Goal: Task Accomplishment & Management: Use online tool/utility

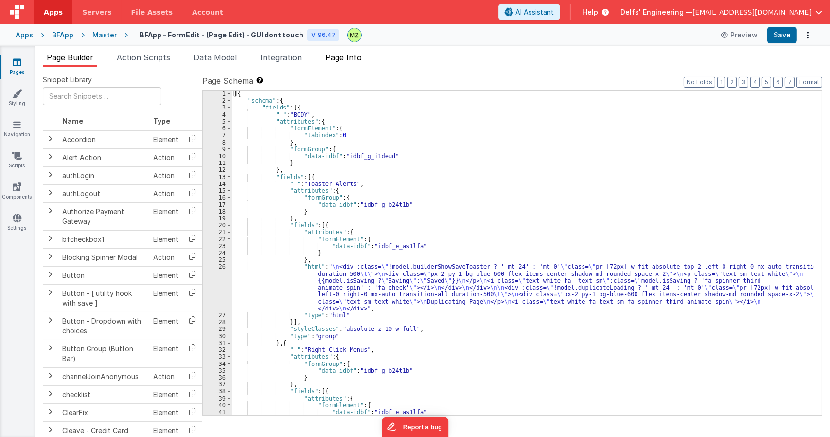
click at [341, 55] on span "Page Info" at bounding box center [343, 58] width 36 height 10
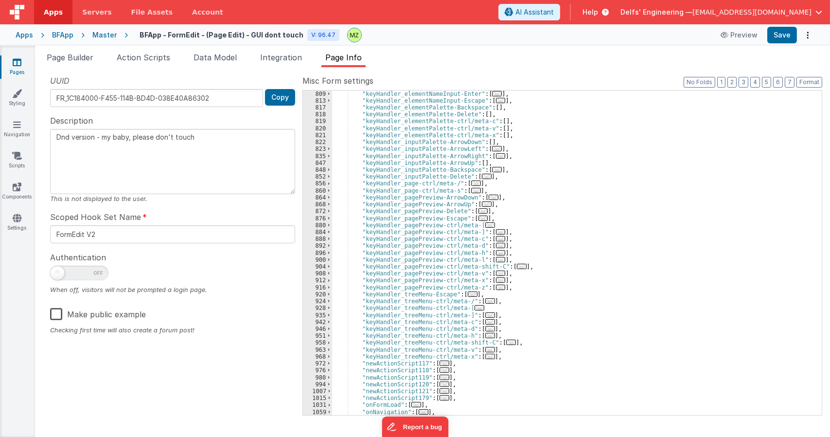
scroll to position [920, 0]
click at [489, 198] on span "..." at bounding box center [494, 196] width 10 height 5
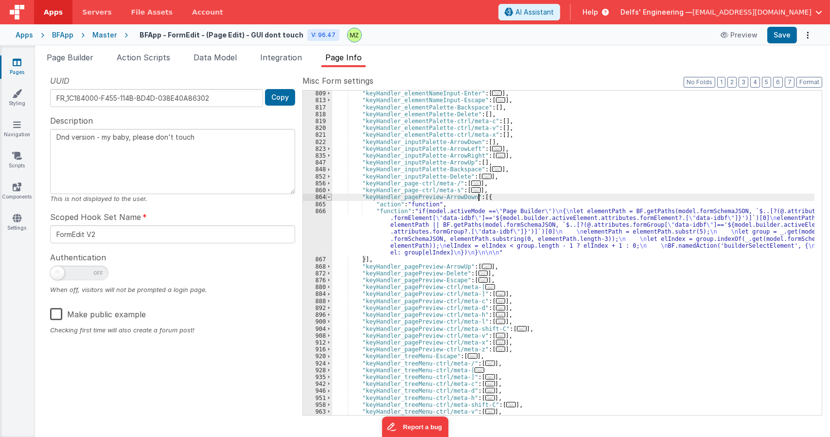
click at [326, 198] on span at bounding box center [328, 197] width 5 height 7
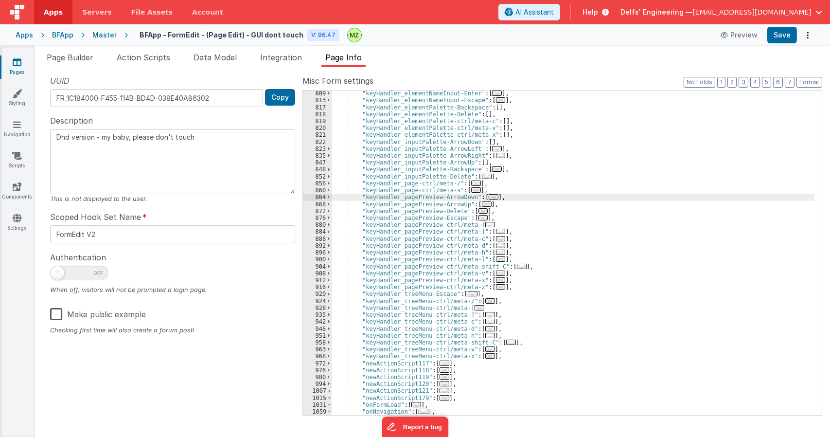
click at [489, 196] on span "..." at bounding box center [494, 196] width 10 height 5
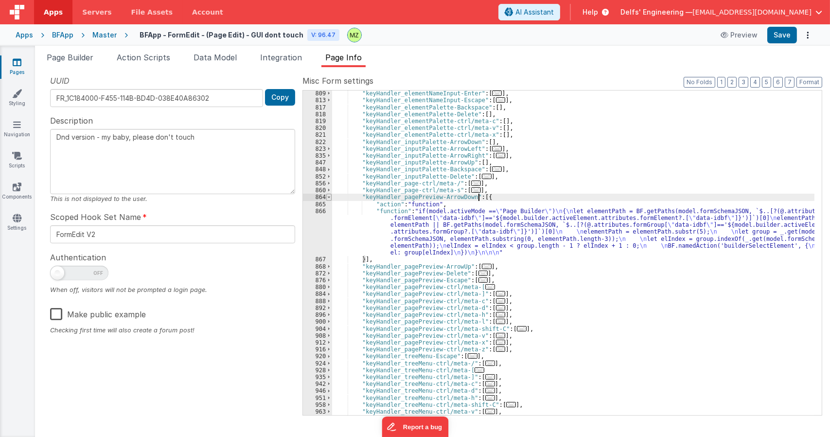
click at [328, 196] on span at bounding box center [328, 197] width 5 height 7
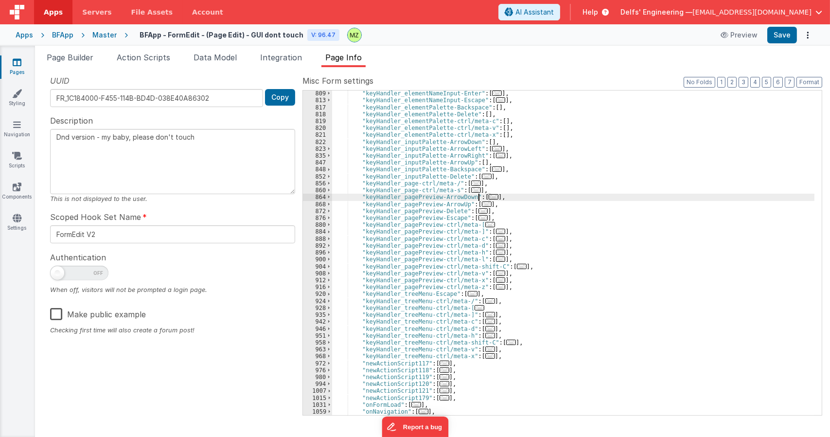
click at [479, 214] on span "..." at bounding box center [484, 210] width 10 height 5
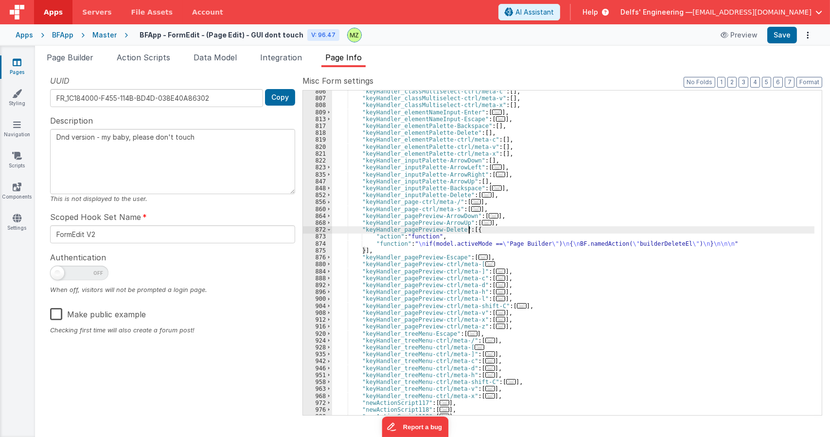
scroll to position [902, 0]
click at [488, 222] on div ""keyHandler_classMultiselect-ctrl/meta-c" : [ ] , "keyHandler_classMultiselect-…" at bounding box center [573, 257] width 483 height 338
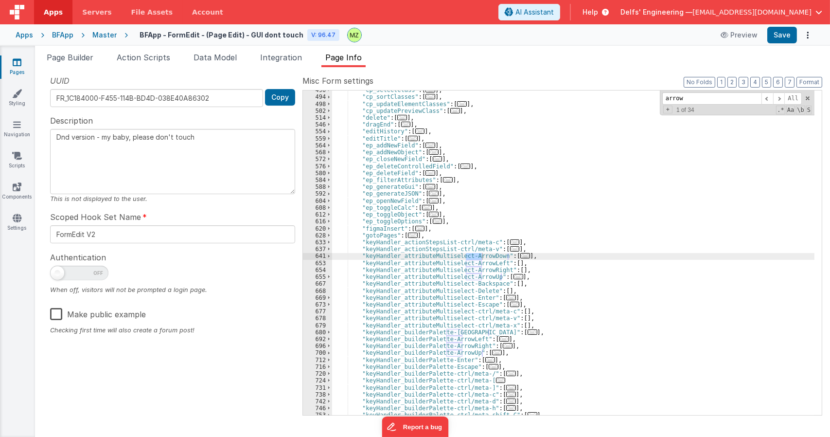
scroll to position [495, 0]
type input "arrow"
click at [520, 255] on span "..." at bounding box center [525, 255] width 10 height 5
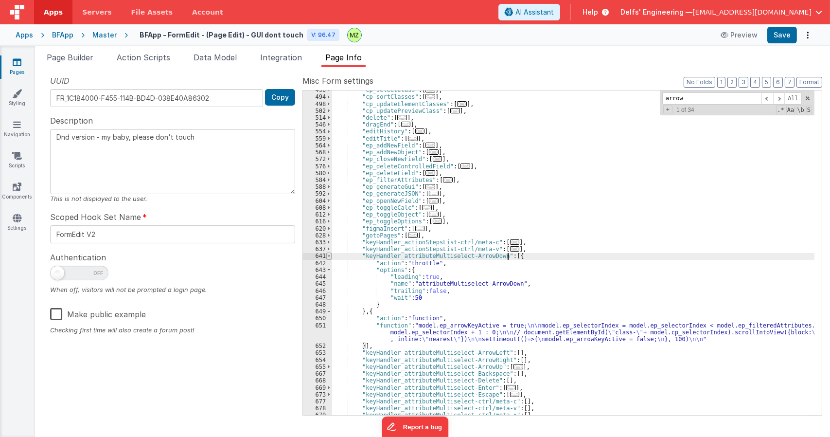
click at [327, 255] on span at bounding box center [328, 255] width 5 height 7
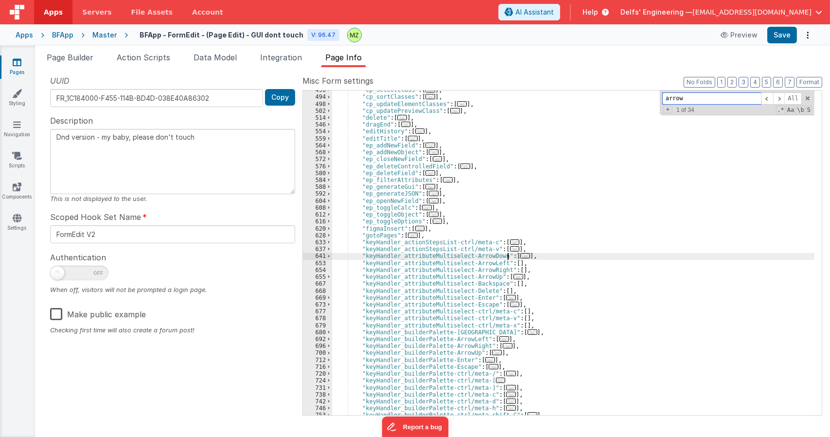
click at [731, 96] on input "arrow" at bounding box center [712, 98] width 99 height 12
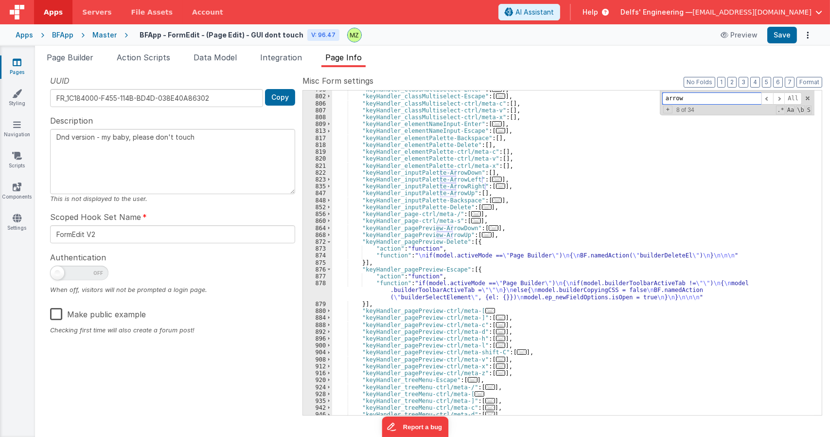
scroll to position [1071, 0]
drag, startPoint x: 481, startPoint y: 218, endPoint x: 360, endPoint y: 219, distance: 120.1
click at [360, 219] on div ""keyHandler_classMultiselect-Enter" : [ ... ] , "keyHandler_classMultiselect-Es…" at bounding box center [573, 254] width 483 height 338
click at [499, 220] on div ""keyHandler_classMultiselect-Enter" : [ ... ] , "keyHandler_classMultiselect-Es…" at bounding box center [573, 252] width 483 height 324
type textarea "Dnd version - my baby, please don't touch"
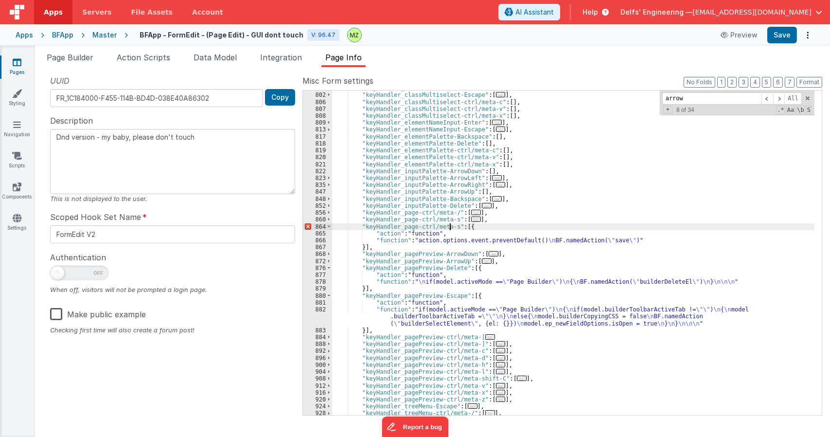
click at [449, 226] on div ""keyHandler_classMultiselect-Enter" : [ ... ] , "keyHandler_classMultiselect-Es…" at bounding box center [573, 254] width 483 height 338
type textarea "Dnd version - my baby, please don't touch"
click at [427, 241] on div ""keyHandler_classMultiselect-Enter" : [ ... ] , "keyHandler_classMultiselect-Es…" at bounding box center [573, 254] width 483 height 338
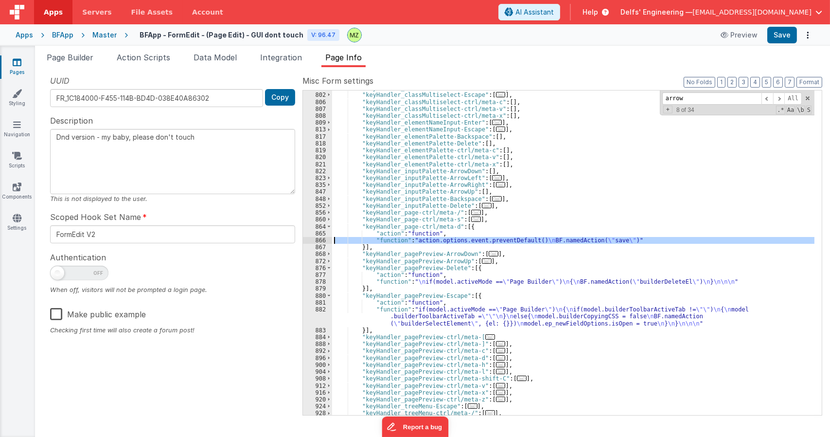
click at [317, 238] on div "866" at bounding box center [317, 240] width 29 height 7
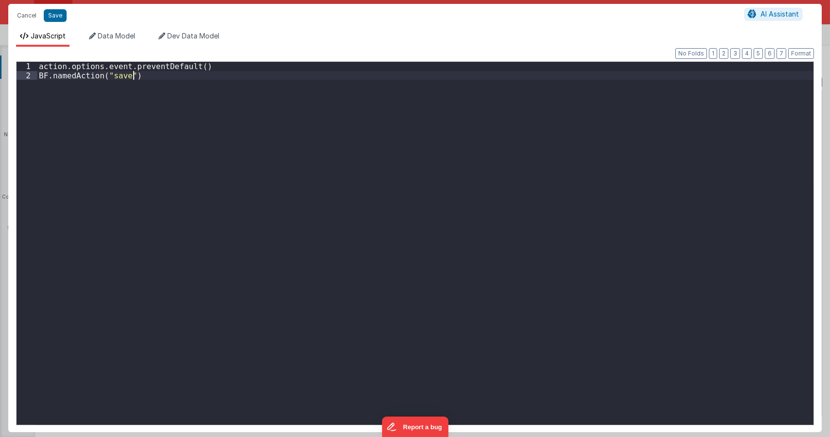
click at [235, 175] on div "action . options . event . preventDefault ( ) BF . namedAction ( "save" )" at bounding box center [425, 252] width 777 height 381
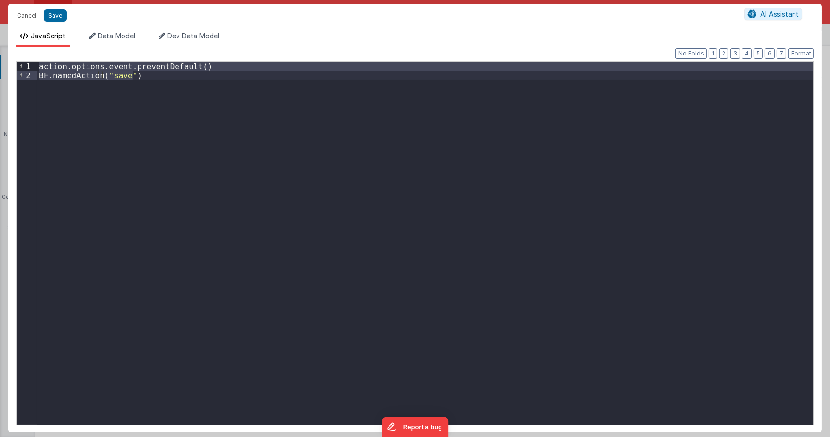
click at [173, 82] on div "action . options . event . preventDefault ( ) BF . namedAction ( "save" )" at bounding box center [425, 243] width 777 height 363
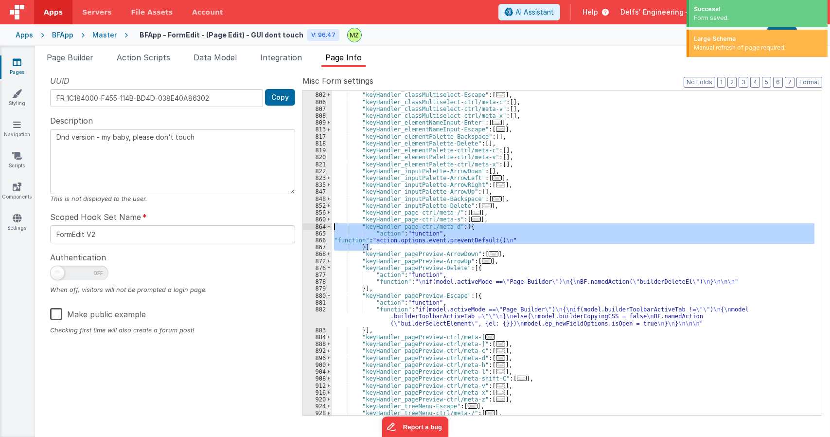
drag, startPoint x: 376, startPoint y: 248, endPoint x: 313, endPoint y: 228, distance: 65.2
click at [313, 228] on div "798 802 806 807 808 809 813 817 818 819 820 821 822 823 835 847 848 852 856 860…" at bounding box center [563, 252] width 520 height 325
click at [378, 249] on div ""keyHandler_classMultiselect-Enter" : [ ... ] , "keyHandler_classMultiselect-Es…" at bounding box center [573, 252] width 483 height 324
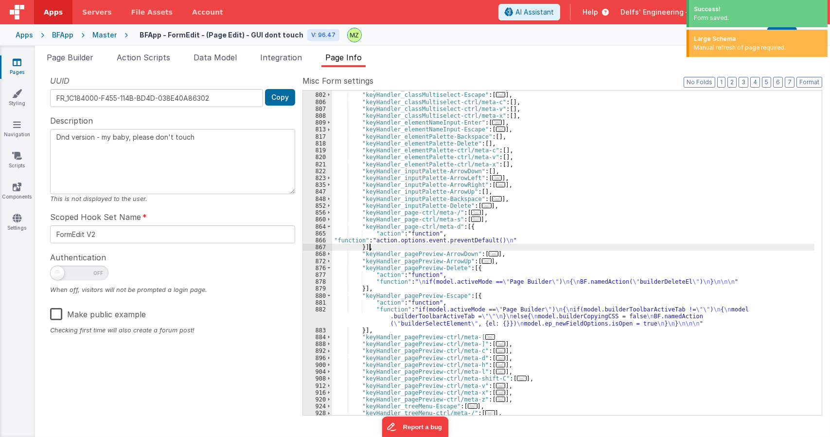
type textarea "Dnd version - my baby, please don't touch"
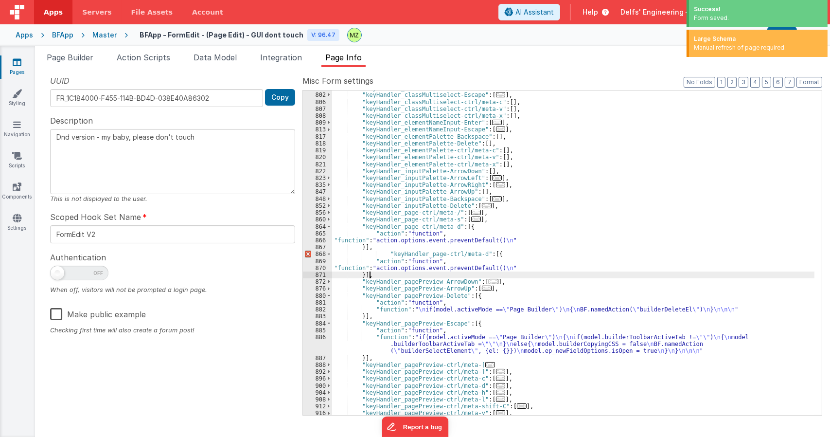
click at [386, 252] on div ""keyHandler_classMultiselect-Enter" : [ ... ] , "keyHandler_classMultiselect-Es…" at bounding box center [573, 254] width 483 height 338
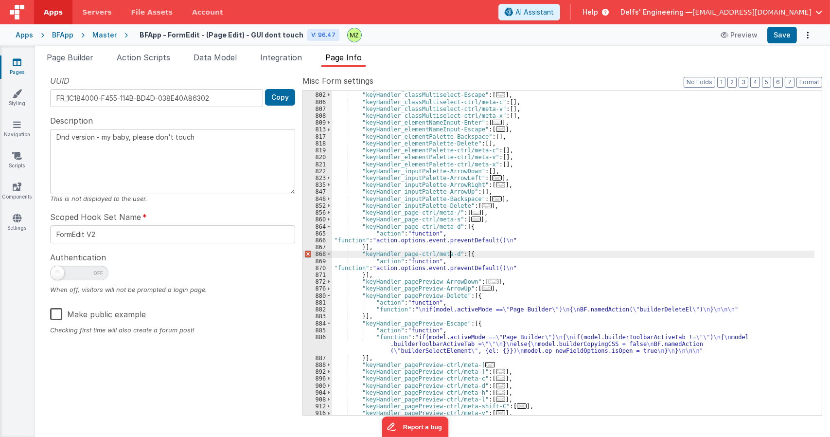
click at [449, 253] on div ""keyHandler_classMultiselect-Enter" : [ ... ] , "keyHandler_classMultiselect-Es…" at bounding box center [573, 254] width 483 height 338
type textarea "Dnd version - my baby, please don't touch"
click at [442, 262] on div ""keyHandler_classMultiselect-Enter" : [ ... ] , "keyHandler_classMultiselect-Es…" at bounding box center [573, 254] width 483 height 338
